Goal: Navigation & Orientation: Find specific page/section

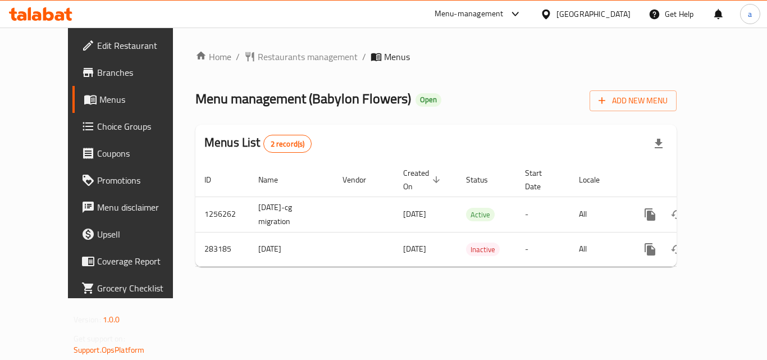
click at [258, 50] on span "Restaurants management" at bounding box center [308, 56] width 100 height 13
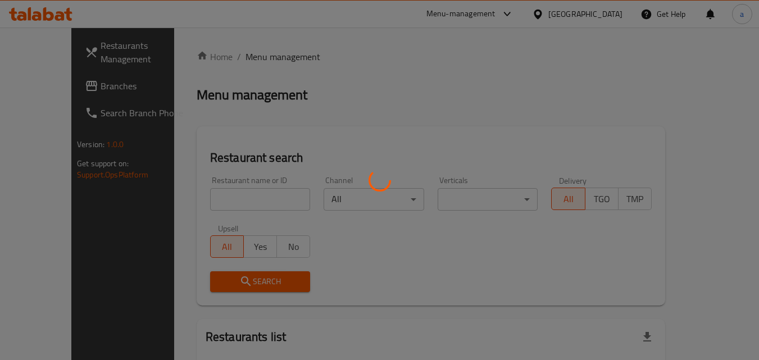
click at [251, 58] on div at bounding box center [379, 180] width 759 height 360
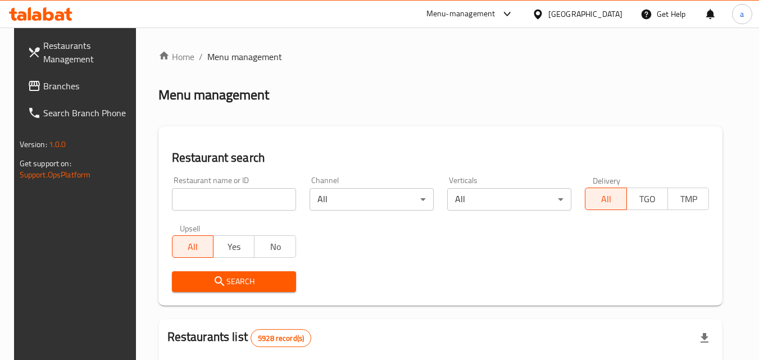
click at [544, 19] on icon at bounding box center [538, 14] width 12 height 12
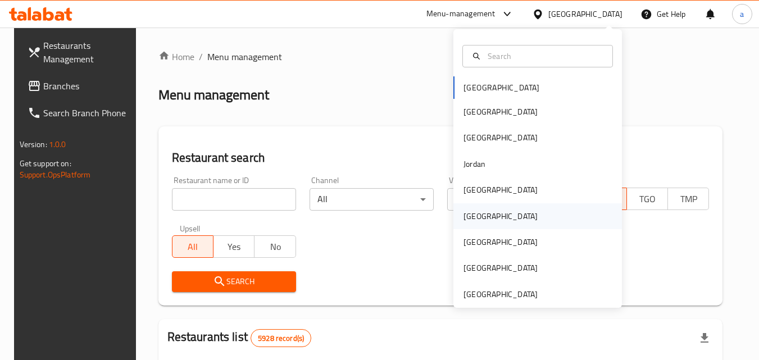
click at [463, 203] on div "[GEOGRAPHIC_DATA] [GEOGRAPHIC_DATA] [GEOGRAPHIC_DATA] [GEOGRAPHIC_DATA] [GEOGRA…" at bounding box center [537, 191] width 168 height 231
click at [465, 216] on div "[GEOGRAPHIC_DATA]" at bounding box center [500, 216] width 74 height 12
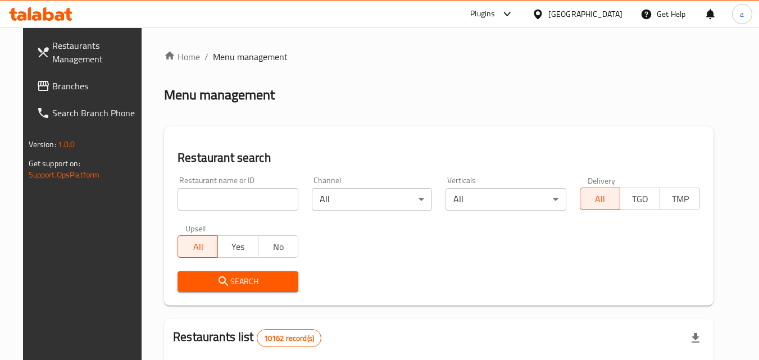
click at [52, 79] on span "Branches" at bounding box center [96, 85] width 89 height 13
